Goal: Task Accomplishment & Management: Use online tool/utility

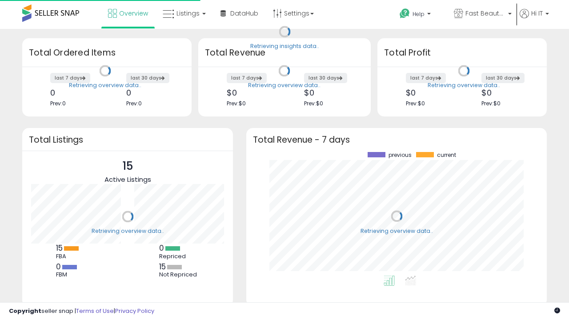
scroll to position [124, 283]
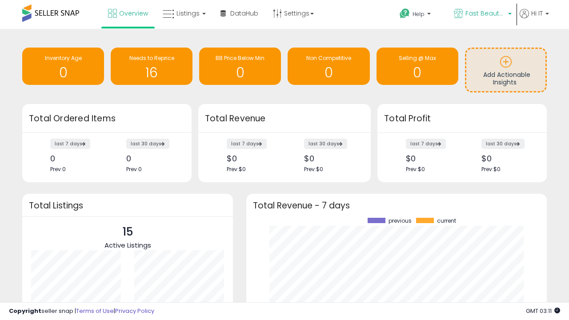
click at [482, 14] on span "Fast Beauty ([GEOGRAPHIC_DATA])" at bounding box center [485, 13] width 40 height 9
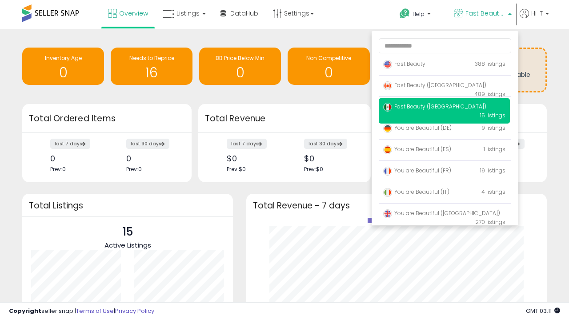
click at [444, 108] on span "Fast Beauty ([GEOGRAPHIC_DATA])" at bounding box center [434, 107] width 103 height 8
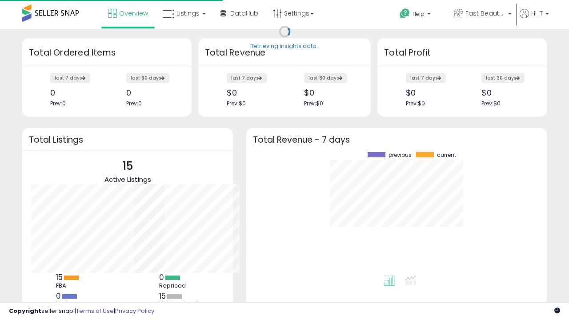
scroll to position [124, 283]
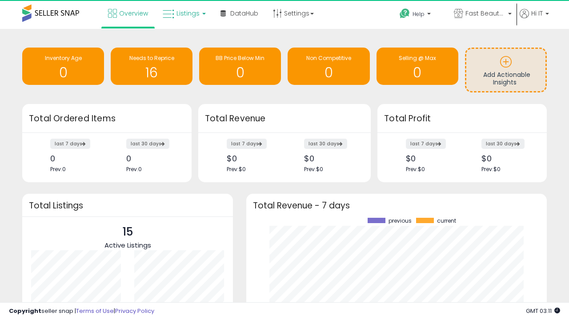
click at [183, 13] on span "Listings" at bounding box center [187, 13] width 23 height 9
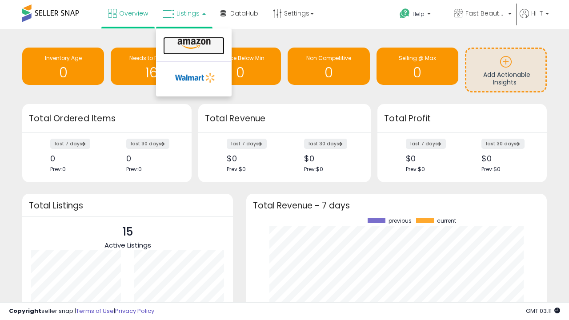
click at [193, 44] on icon at bounding box center [194, 44] width 39 height 12
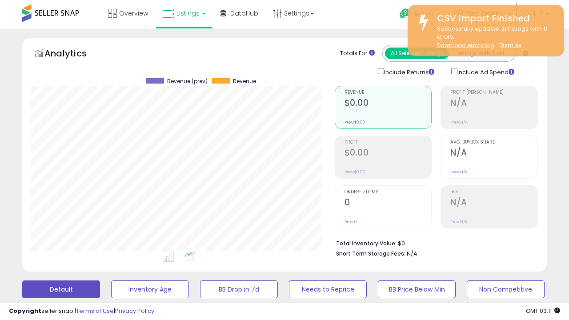
scroll to position [242, 0]
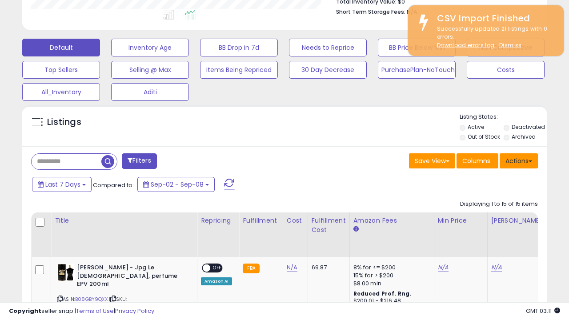
click at [519, 160] on button "Actions" at bounding box center [518, 160] width 38 height 15
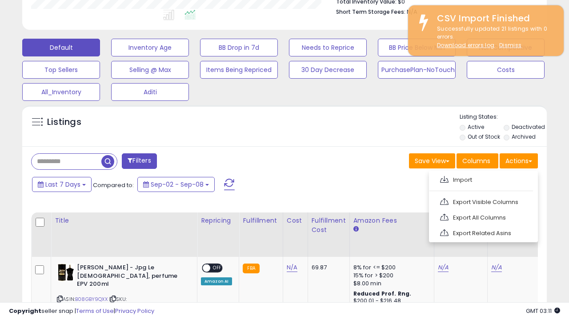
click at [444, 178] on span at bounding box center [444, 179] width 8 height 7
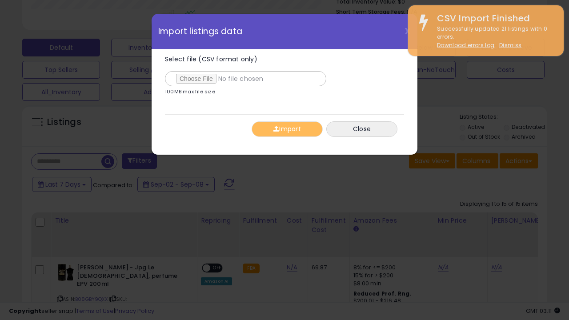
type input "**********"
click at [287, 129] on button "Import" at bounding box center [286, 129] width 71 height 16
